Goal: Information Seeking & Learning: Learn about a topic

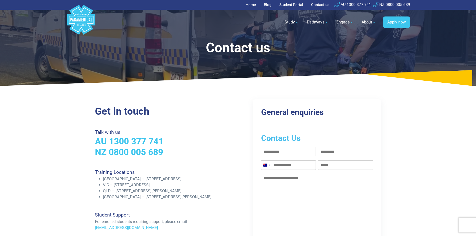
click at [249, 4] on link "Home" at bounding box center [252, 5] width 13 height 10
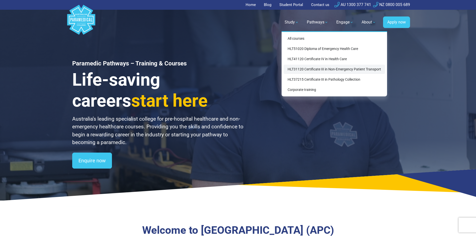
click at [301, 69] on link "HLT31120 Certificate III in Non-Emergency Patient Transport" at bounding box center [335, 69] width 102 height 9
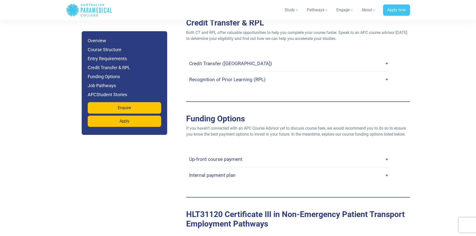
scroll to position [1326, 0]
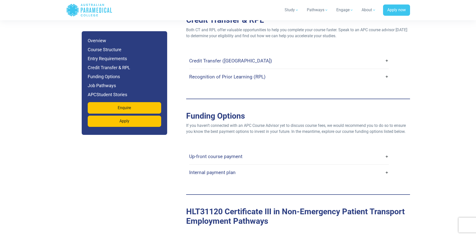
click at [382, 167] on link "Internal payment plan" at bounding box center [289, 173] width 200 height 12
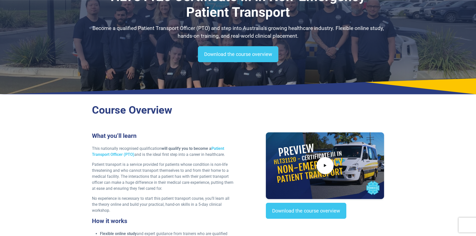
scroll to position [0, 0]
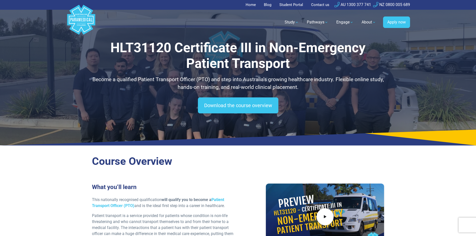
click at [249, 4] on link "Home" at bounding box center [252, 5] width 13 height 10
